Goal: Task Accomplishment & Management: Use online tool/utility

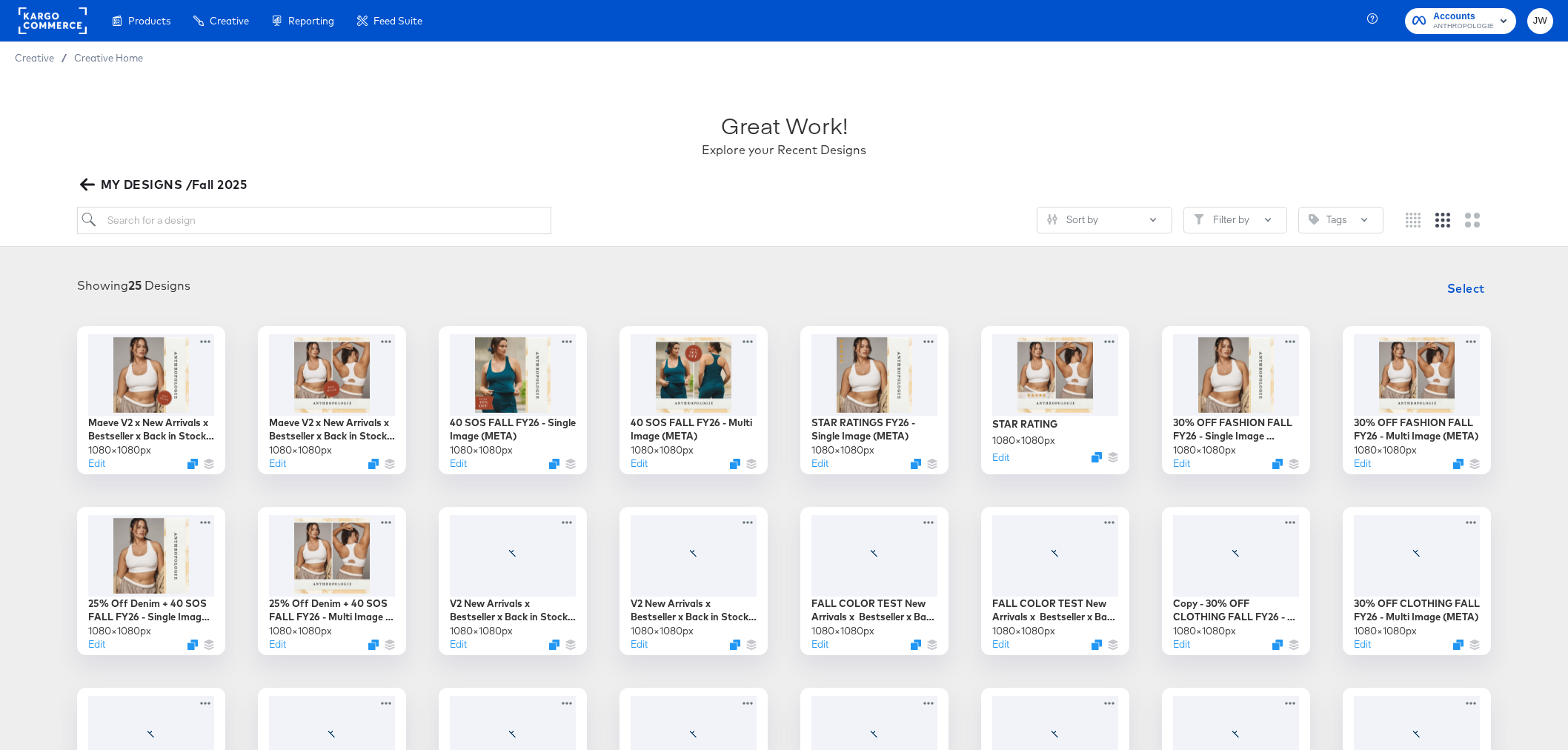
scroll to position [167, 0]
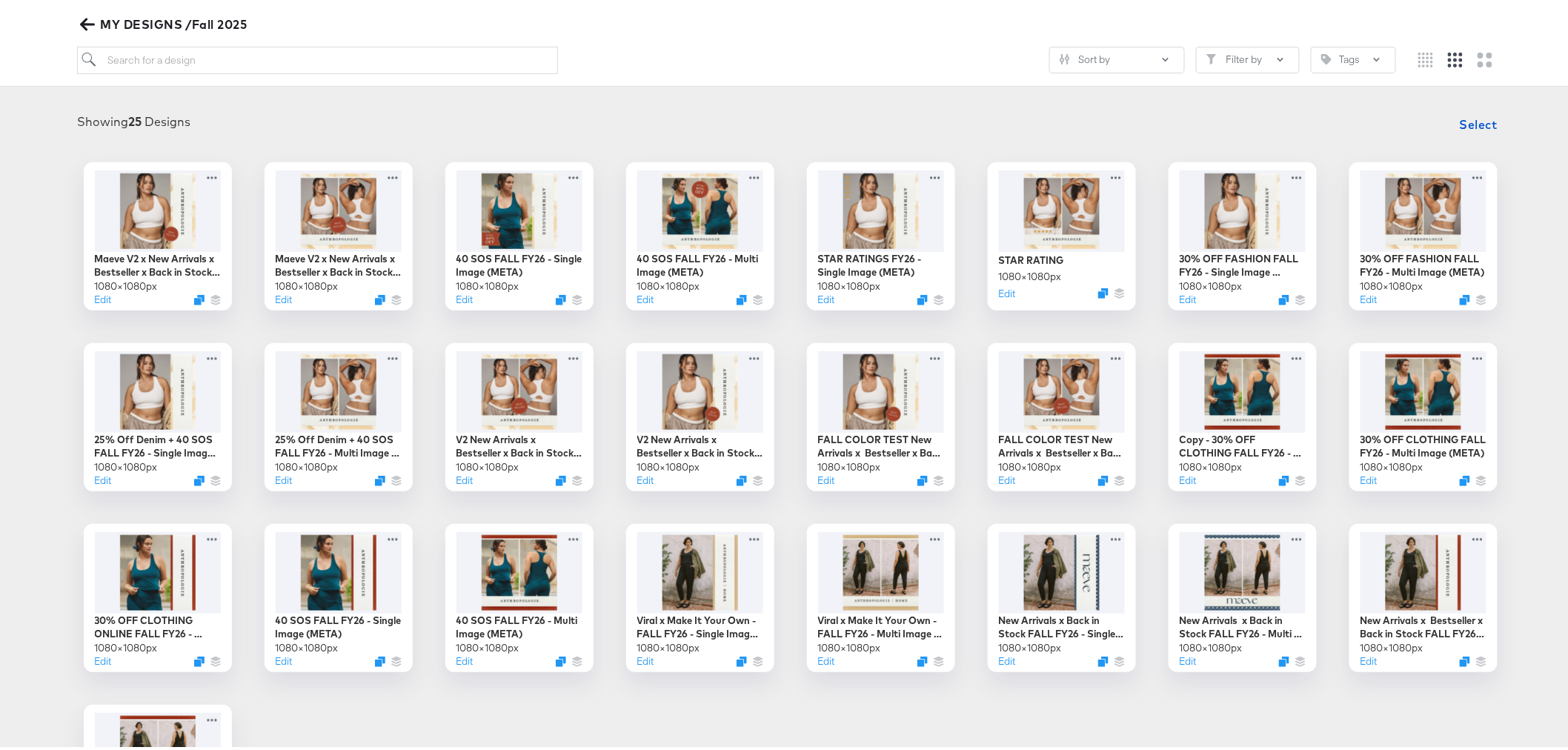
click at [87, 24] on icon "button" at bounding box center [87, 21] width 14 height 14
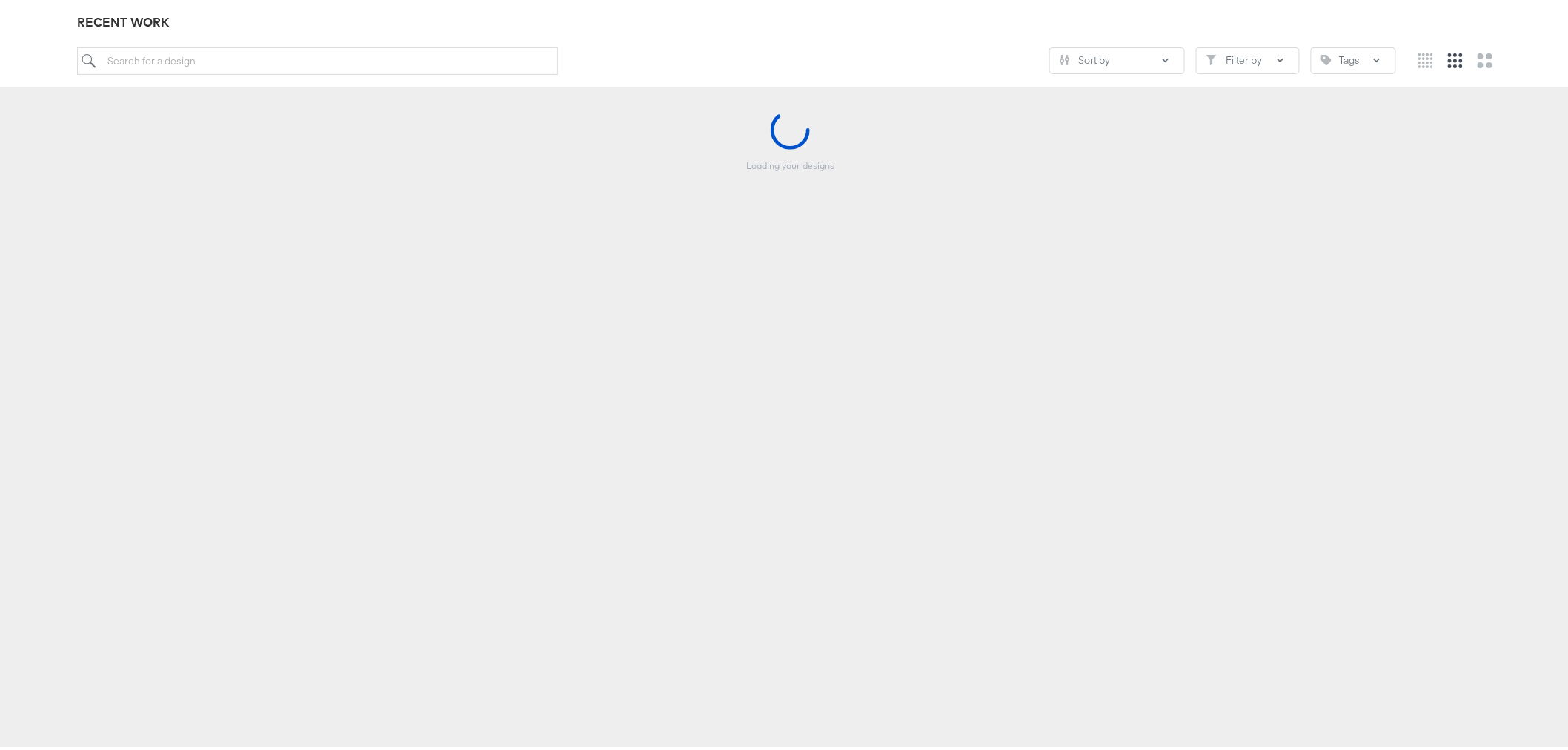
scroll to position [163, 0]
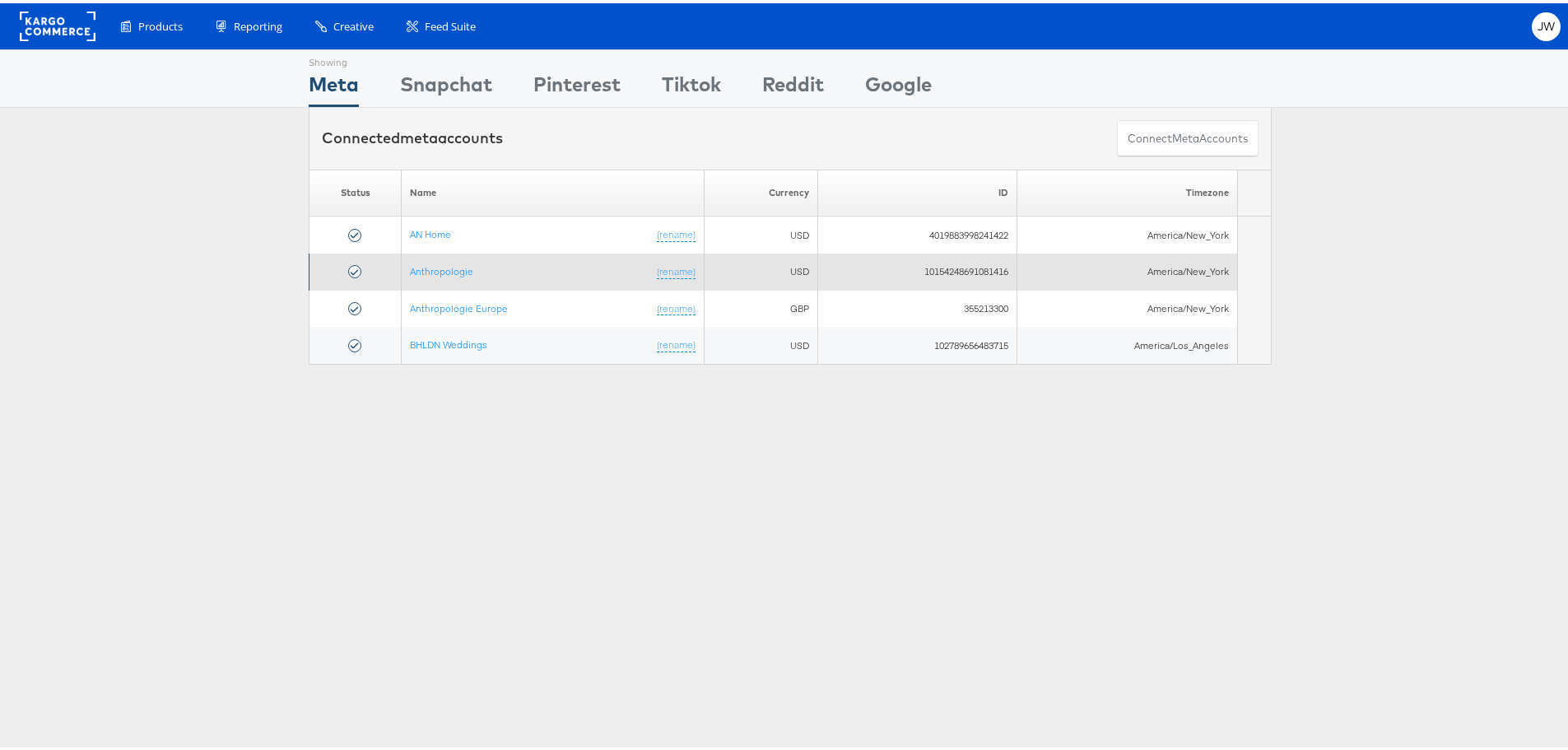
click at [460, 274] on td "Anthropologie (rename)" at bounding box center [554, 269] width 303 height 37
click at [457, 270] on link "Anthropologie" at bounding box center [441, 267] width 64 height 12
